Goal: Information Seeking & Learning: Find specific page/section

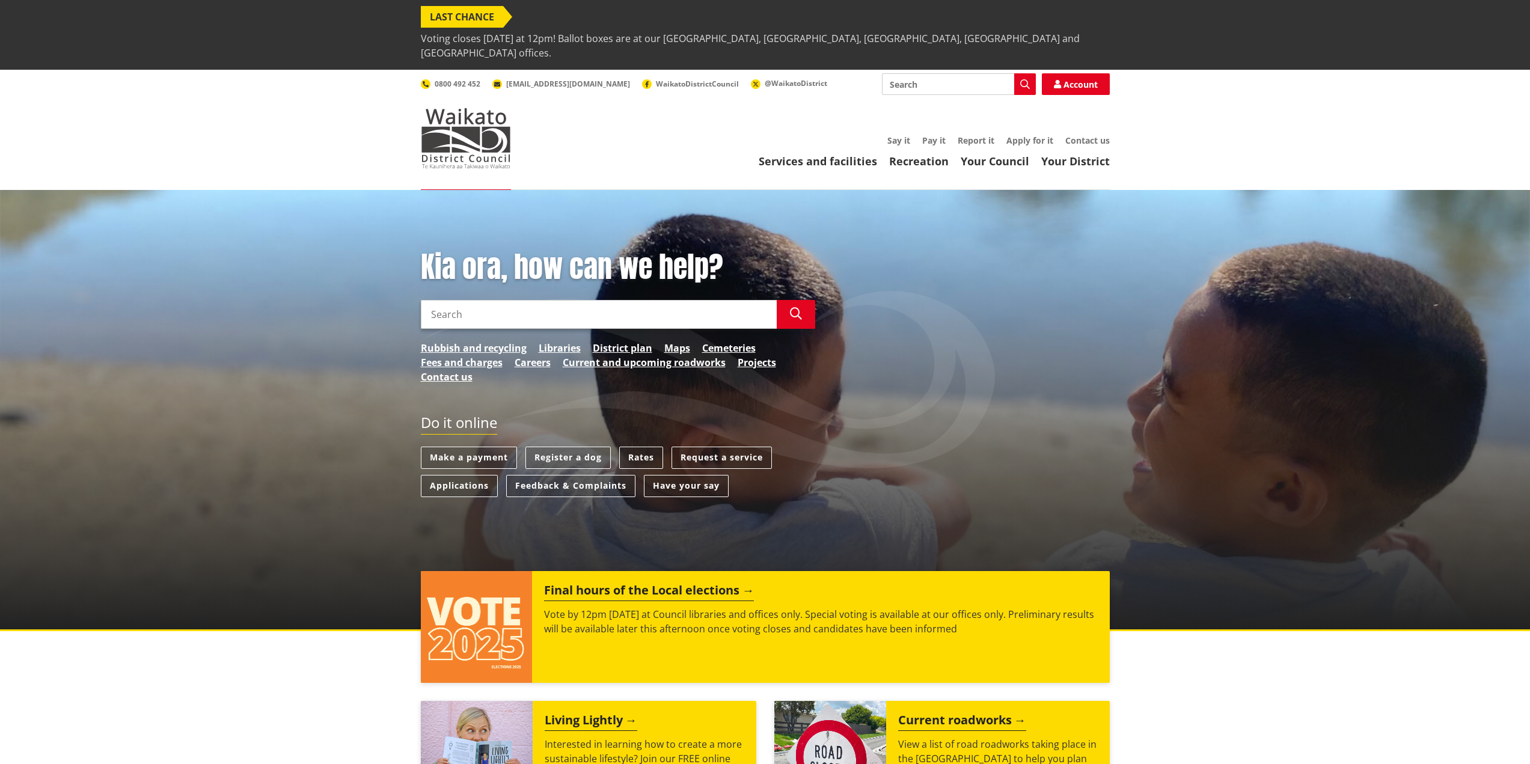
drag, startPoint x: 0, startPoint y: 0, endPoint x: 874, endPoint y: 24, distance: 874.4
click at [874, 28] on span "Voting closes [DATE] at 12pm! Ballot boxes are at our [GEOGRAPHIC_DATA], [GEOGR…" at bounding box center [765, 46] width 689 height 36
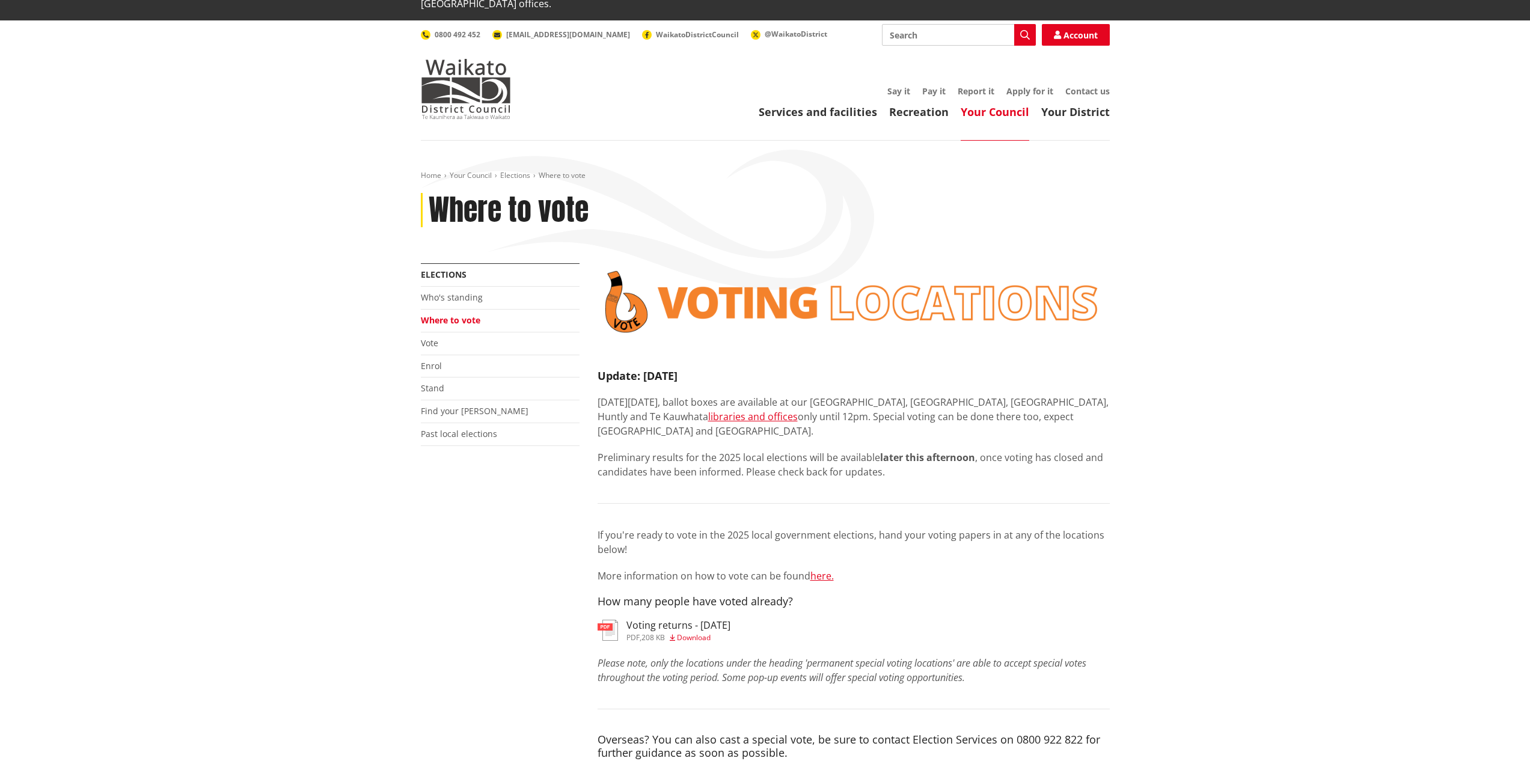
scroll to position [240, 0]
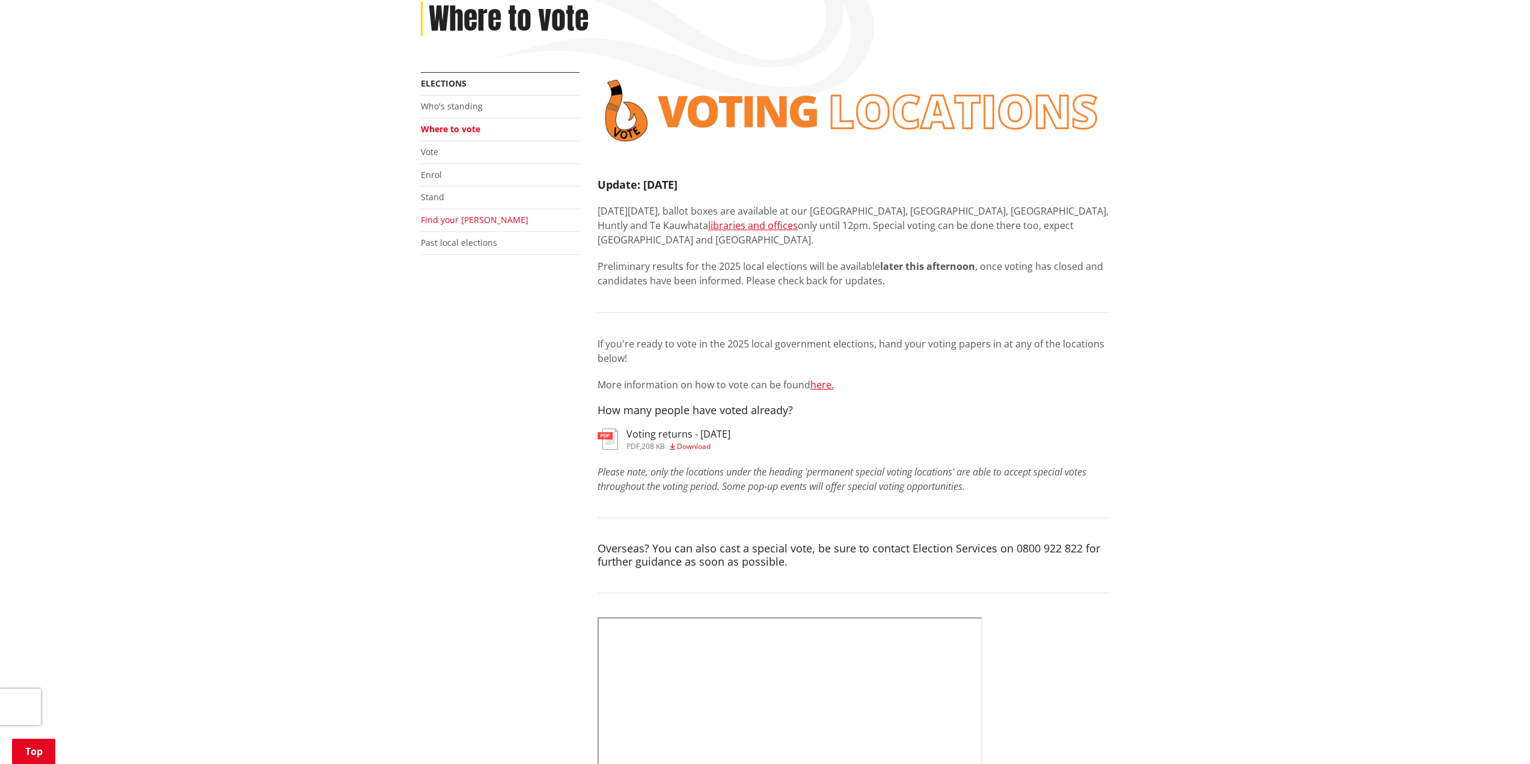
click at [435, 214] on link "Find your [PERSON_NAME]" at bounding box center [475, 219] width 108 height 11
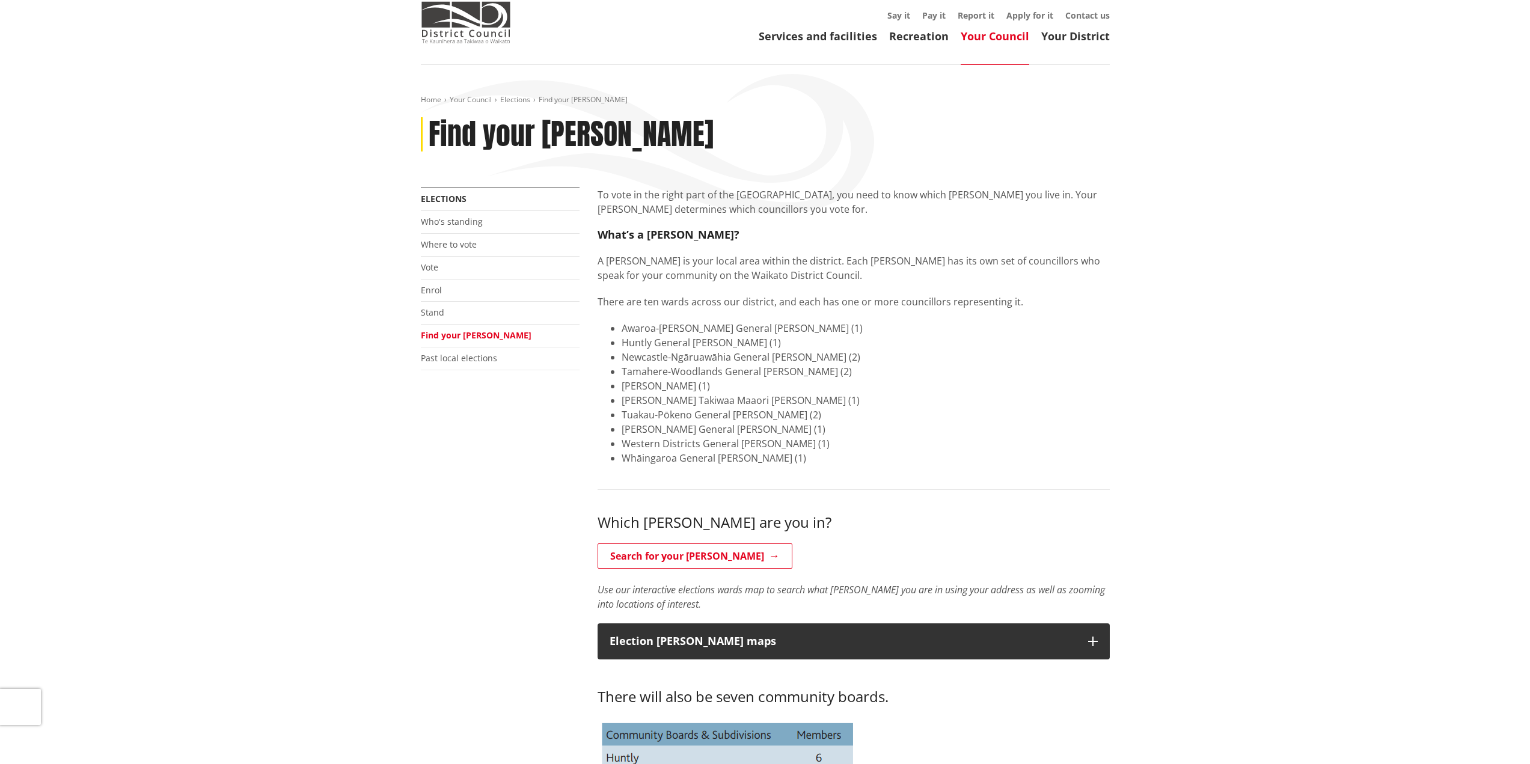
scroll to position [120, 0]
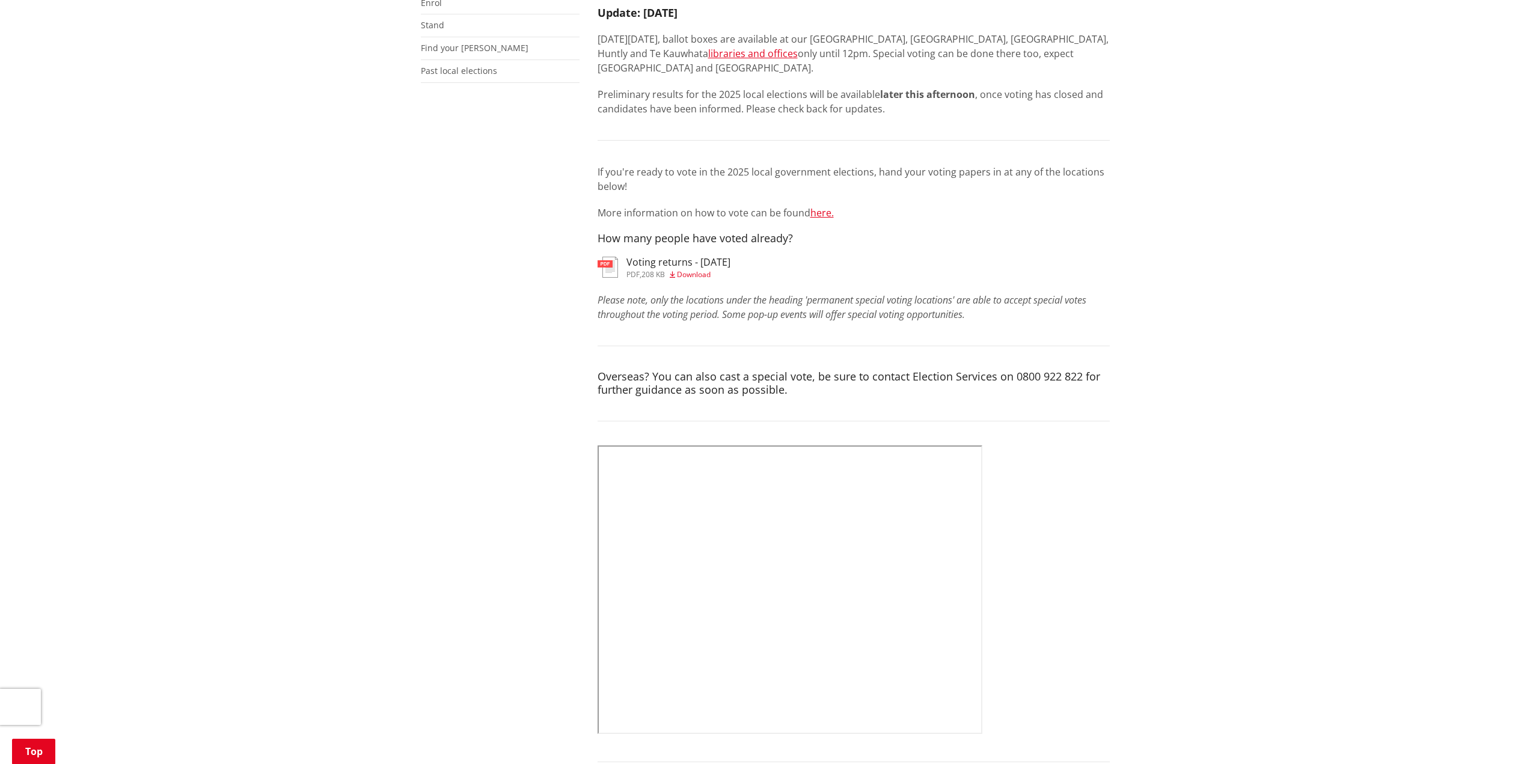
scroll to position [421, 0]
